Goal: Task Accomplishment & Management: Manage account settings

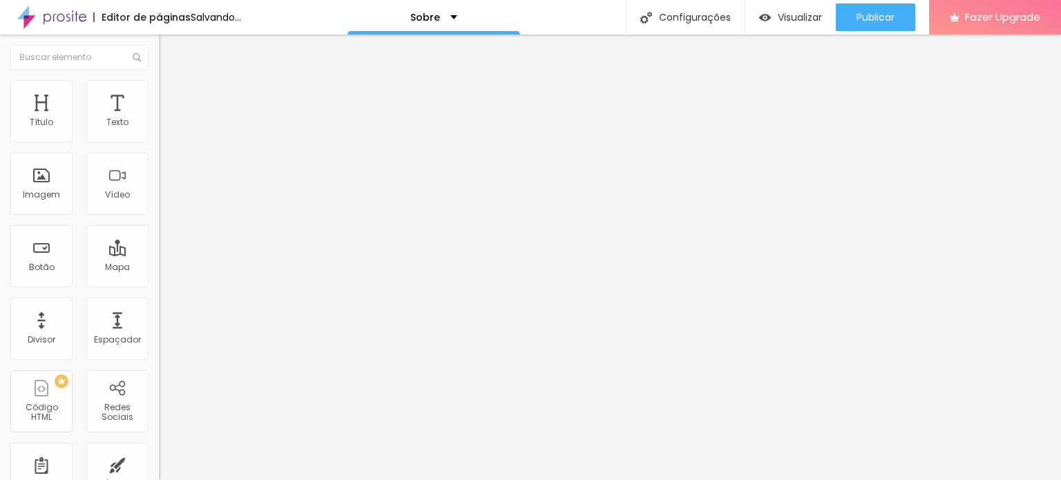
click at [159, 119] on span "Trocar imagem" at bounding box center [196, 113] width 75 height 12
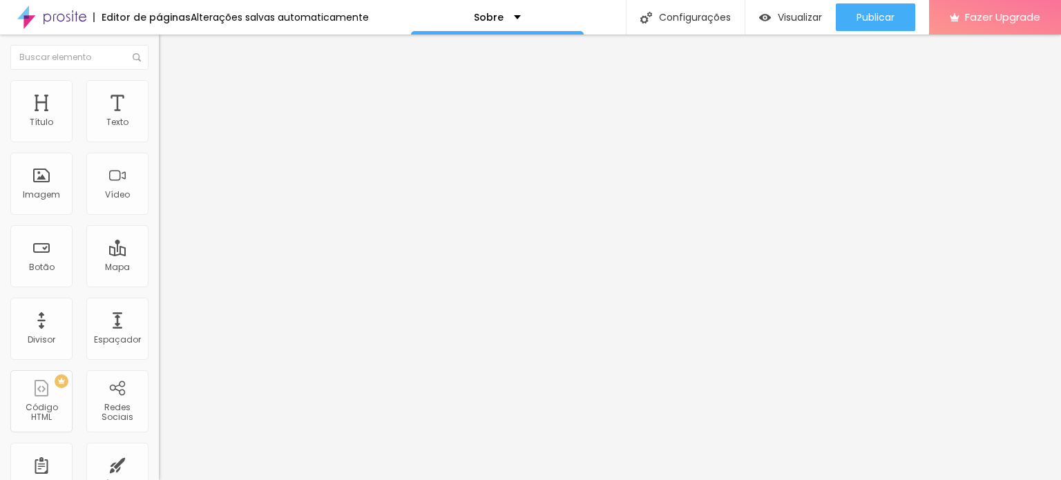
click at [171, 95] on span "Estilo" at bounding box center [181, 90] width 21 height 12
click at [171, 99] on span "Avançado" at bounding box center [194, 103] width 46 height 12
click at [159, 79] on img at bounding box center [165, 72] width 12 height 12
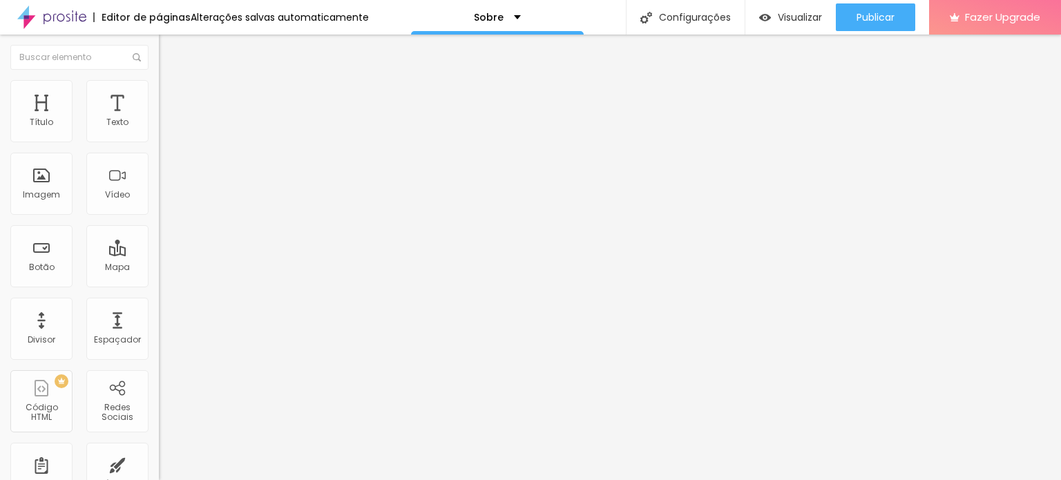
click at [171, 97] on span "Avançado" at bounding box center [194, 103] width 46 height 12
click at [159, 81] on ul "Conteúdo Estilo Avançado" at bounding box center [238, 86] width 159 height 41
click at [159, 80] on li "Conteúdo" at bounding box center [238, 73] width 159 height 14
click at [171, 95] on span "Estilo" at bounding box center [181, 90] width 21 height 12
click at [171, 97] on span "Avançado" at bounding box center [194, 103] width 46 height 12
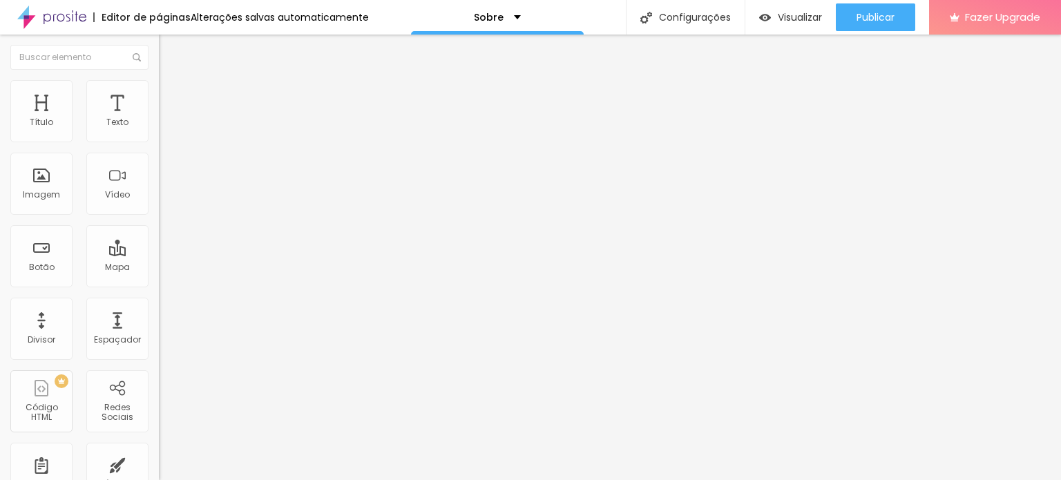
click at [171, 95] on span "Estilo" at bounding box center [181, 90] width 21 height 12
click at [159, 80] on li "Conteúdo" at bounding box center [238, 73] width 159 height 14
click at [108, 102] on div "Texto" at bounding box center [117, 111] width 62 height 62
click at [159, 93] on ul "Estilo Avançado" at bounding box center [238, 80] width 159 height 28
click at [169, 47] on img "button" at bounding box center [174, 50] width 11 height 11
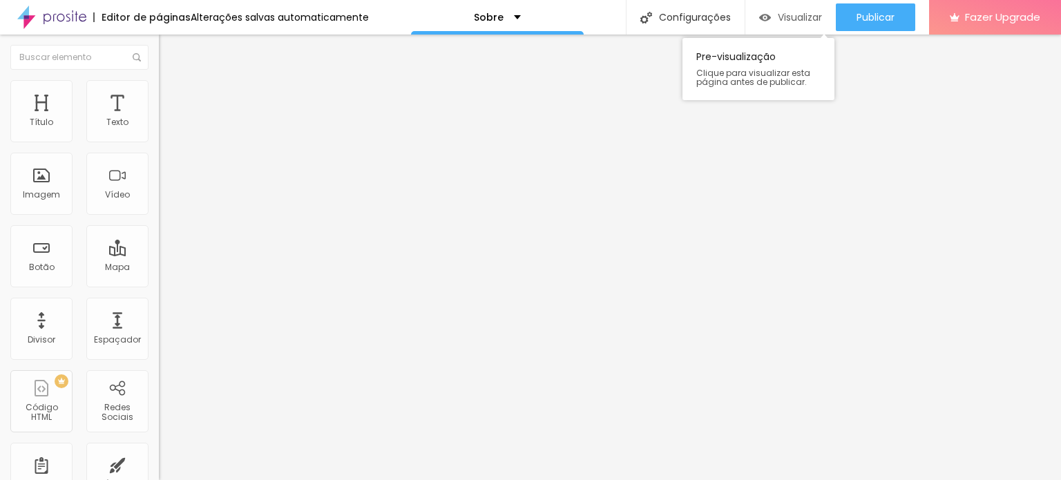
click at [766, 20] on img "button" at bounding box center [765, 18] width 12 height 12
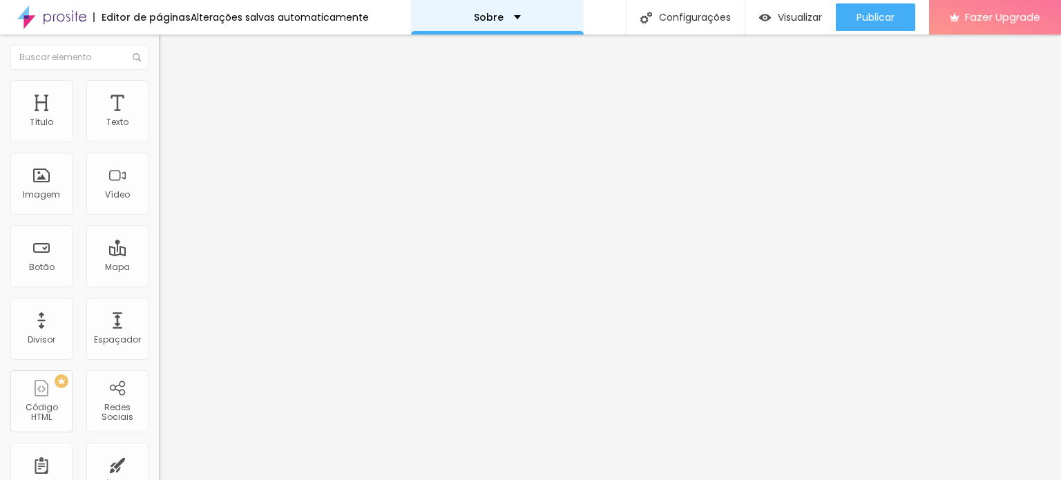
click at [515, 12] on div "Sobre" at bounding box center [497, 17] width 173 height 35
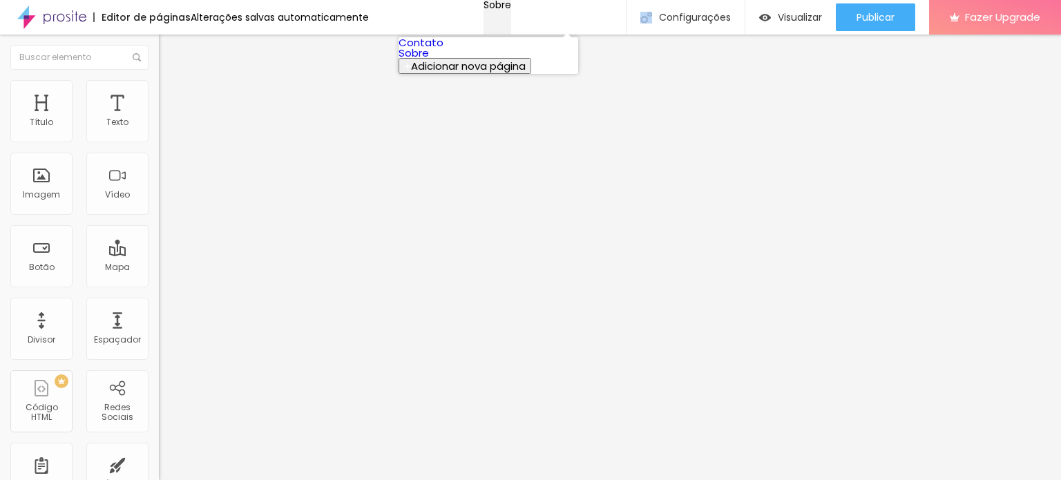
click at [511, 10] on div "Sobre" at bounding box center [497, 5] width 28 height 10
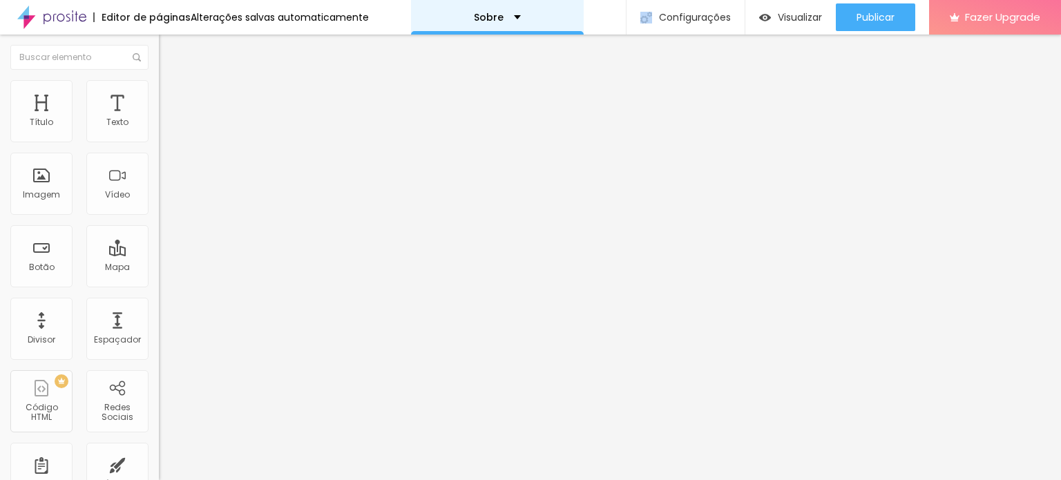
click at [515, 12] on div "Sobre" at bounding box center [497, 17] width 173 height 35
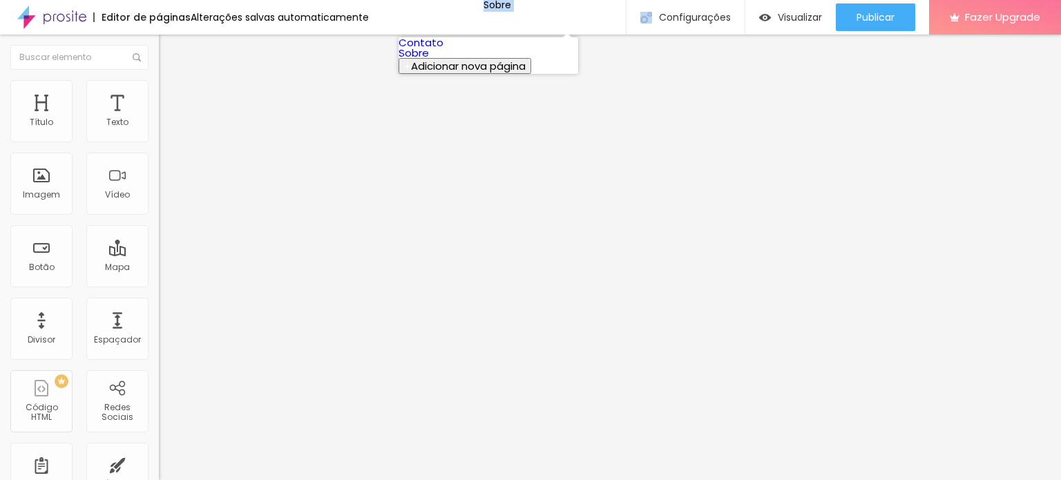
click at [443, 44] on link "Contato" at bounding box center [421, 42] width 45 height 15
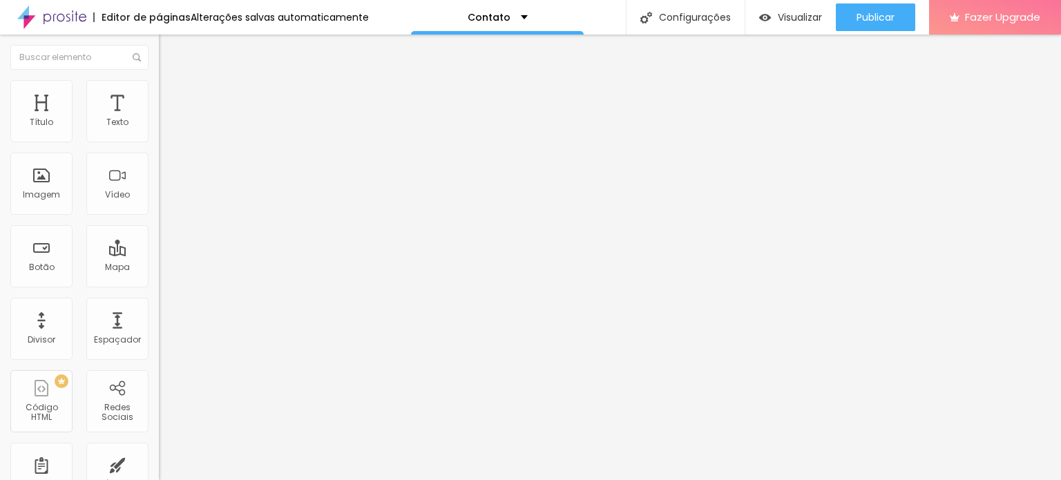
click at [159, 90] on li "Estilo" at bounding box center [238, 87] width 159 height 14
drag, startPoint x: 88, startPoint y: 156, endPoint x: 130, endPoint y: 157, distance: 41.4
click at [159, 141] on input "[PHONE_NUMBER]" at bounding box center [242, 134] width 166 height 14
type input "[PHONE_NUMBER]"
click at [159, 94] on li "Estilo" at bounding box center [238, 98] width 159 height 14
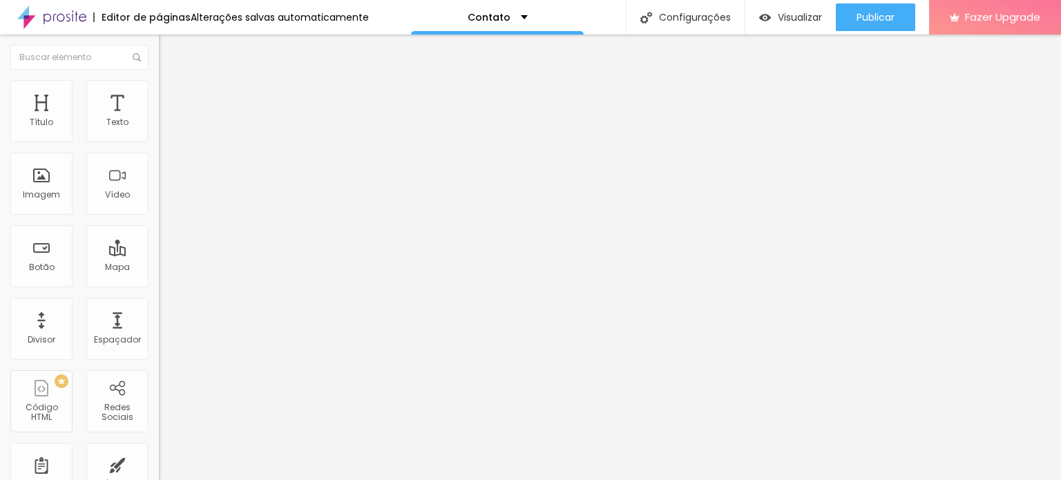
click at [164, 229] on img at bounding box center [168, 233] width 8 height 8
radio input "false"
click at [159, 173] on img at bounding box center [236, 186] width 154 height 26
click at [164, 229] on img at bounding box center [168, 233] width 8 height 8
radio input "false"
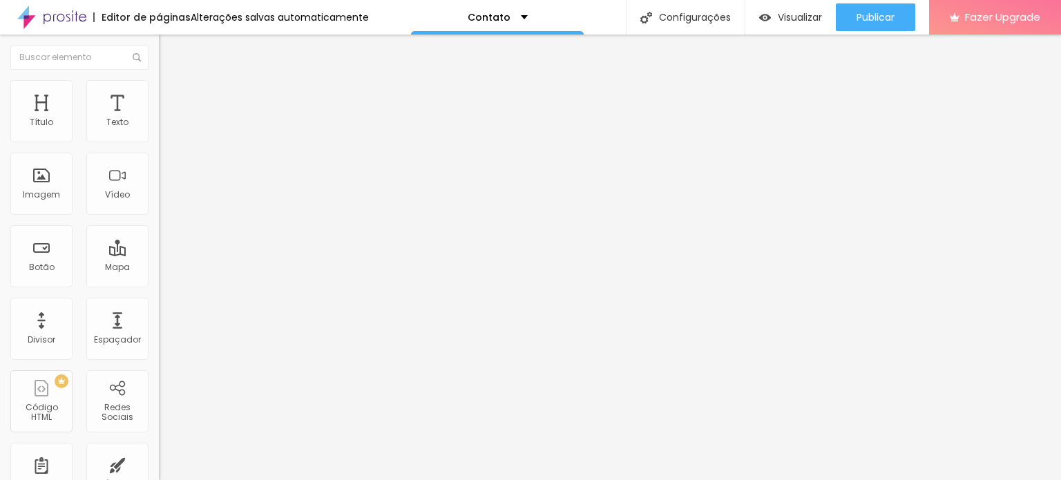
radio input "true"
click at [159, 142] on button at bounding box center [168, 134] width 19 height 15
radio input "true"
radio input "false"
click at [159, 453] on span "Verde claro" at bounding box center [183, 459] width 48 height 12
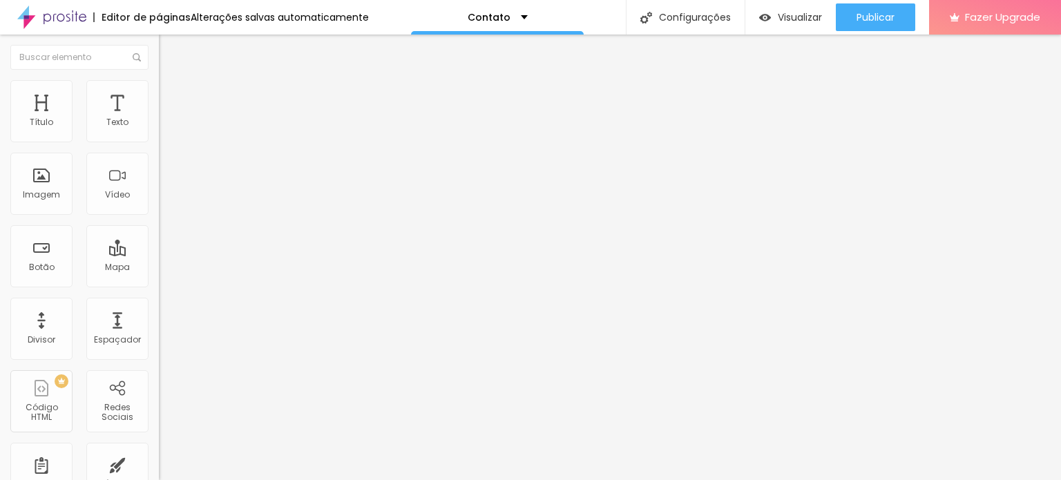
click at [159, 477] on div "Verde escuro" at bounding box center [238, 481] width 159 height 8
click at [159, 463] on div "Verde claro" at bounding box center [238, 467] width 159 height 8
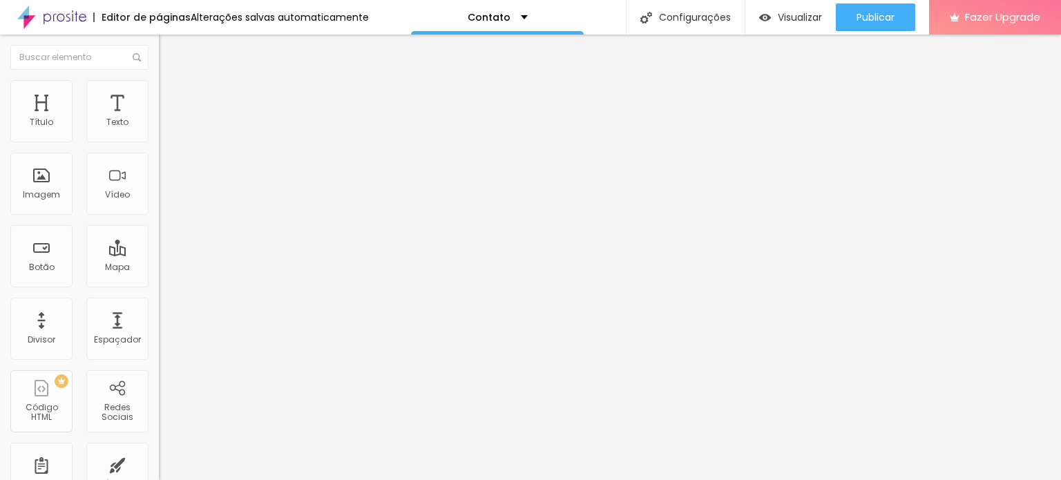
type input "15"
drag, startPoint x: 52, startPoint y: 220, endPoint x: 69, endPoint y: 222, distance: 16.6
type input "15"
click at [159, 412] on input "range" at bounding box center [203, 417] width 89 height 11
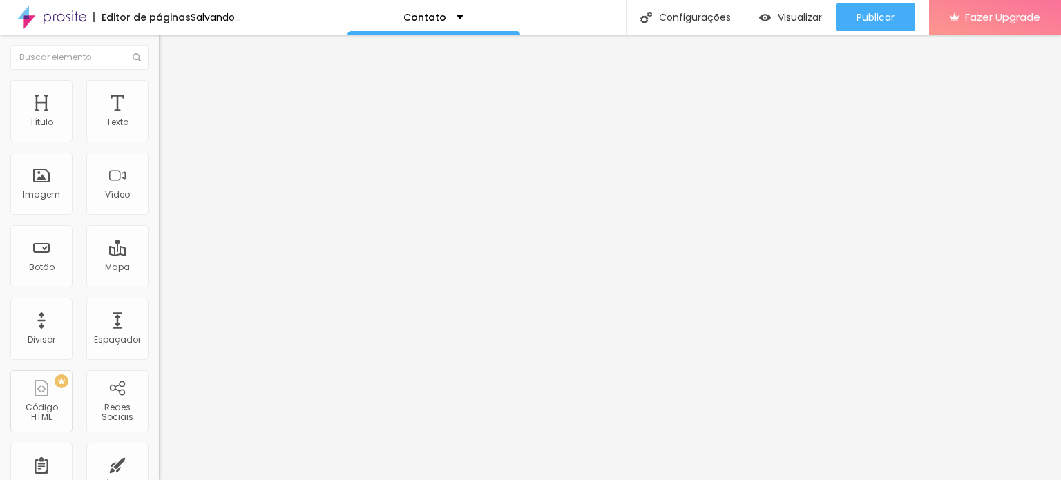
click at [159, 114] on li "Avançado" at bounding box center [238, 112] width 159 height 14
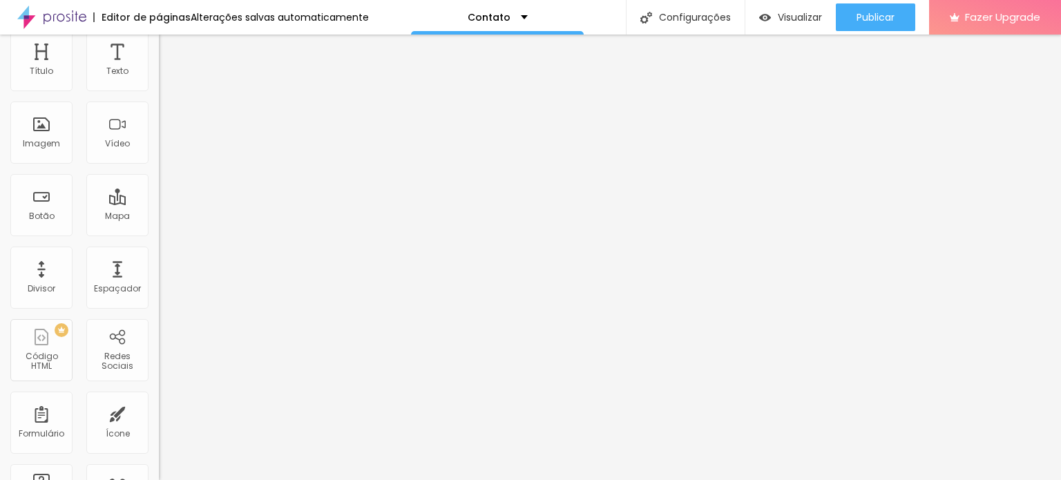
click at [159, 40] on li "Conteúdo" at bounding box center [238, 33] width 159 height 14
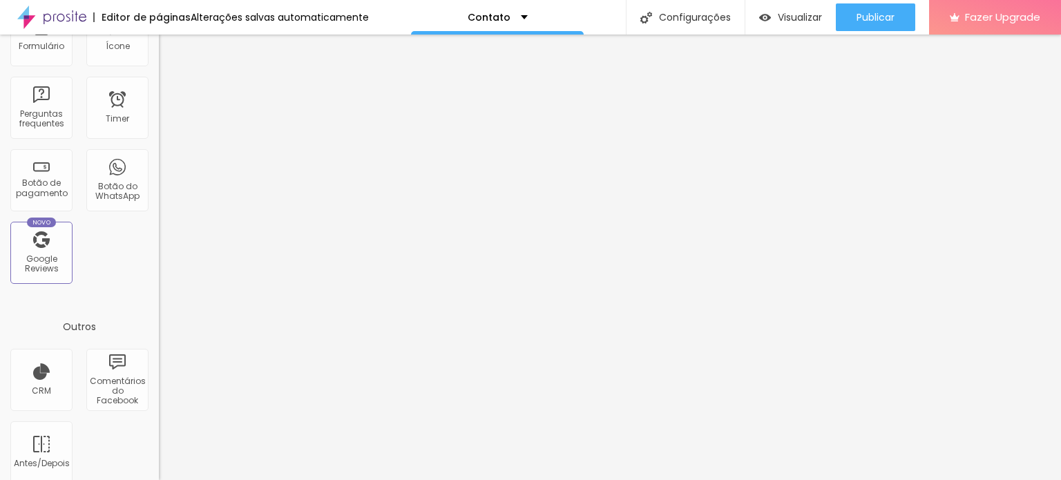
scroll to position [451, 0]
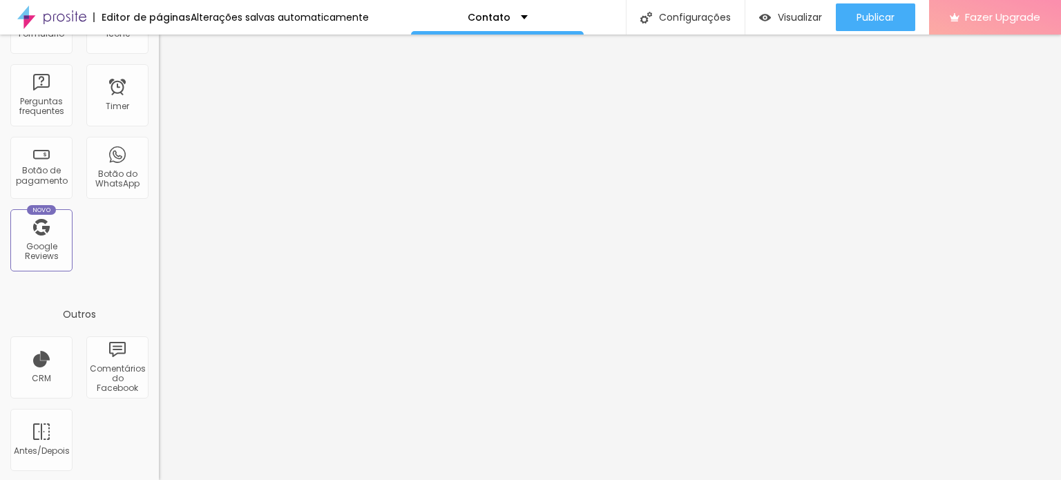
click at [946, 19] on button "Fazer Upgrade" at bounding box center [995, 17] width 132 height 35
click at [55, 13] on img at bounding box center [51, 17] width 69 height 35
